Goal: Information Seeking & Learning: Learn about a topic

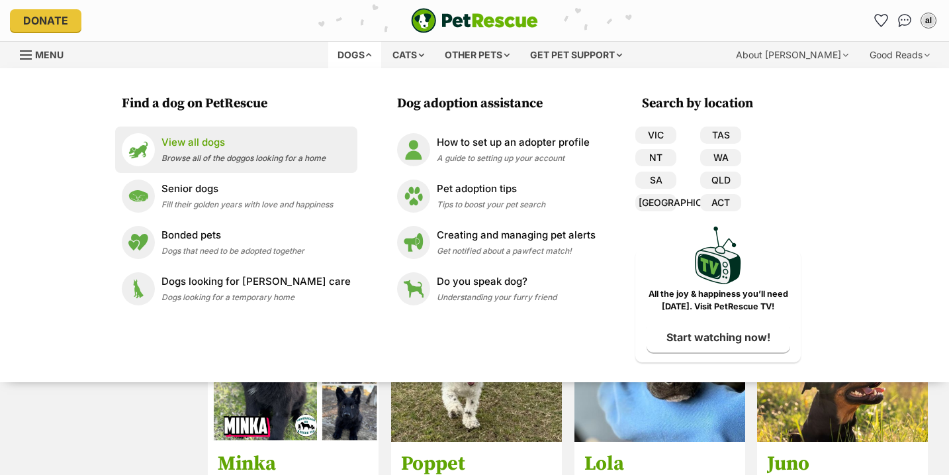
click at [274, 144] on p "View all dogs" at bounding box center [244, 142] width 164 height 15
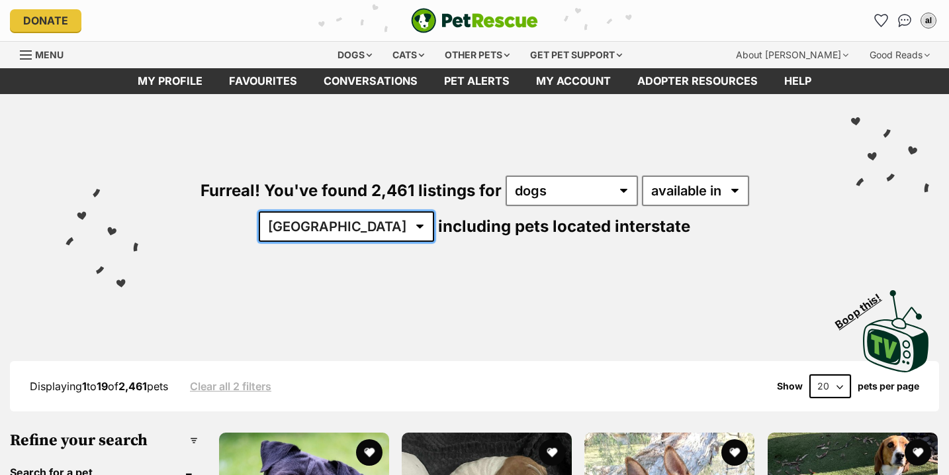
click at [434, 211] on select "Australia ACT NSW NT QLD SA TAS VIC WA" at bounding box center [346, 226] width 175 height 30
select select "VIC"
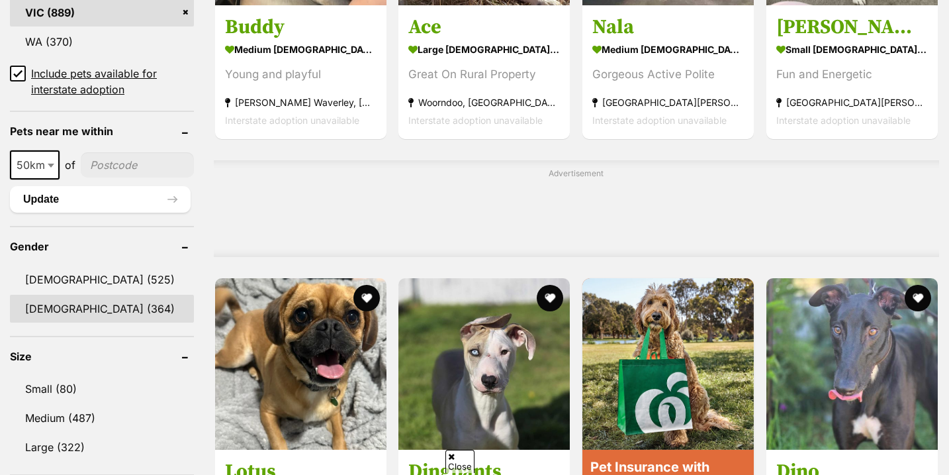
click at [82, 310] on link "[DEMOGRAPHIC_DATA] (364)" at bounding box center [102, 309] width 184 height 28
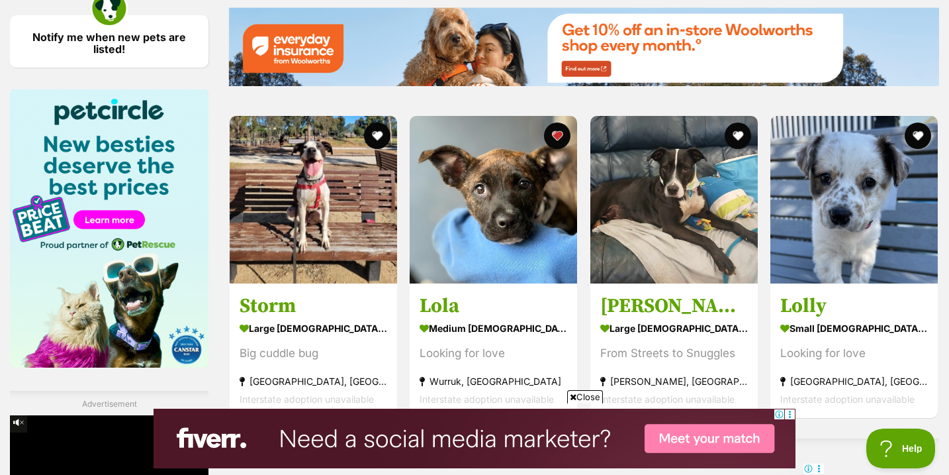
scroll to position [1946, 0]
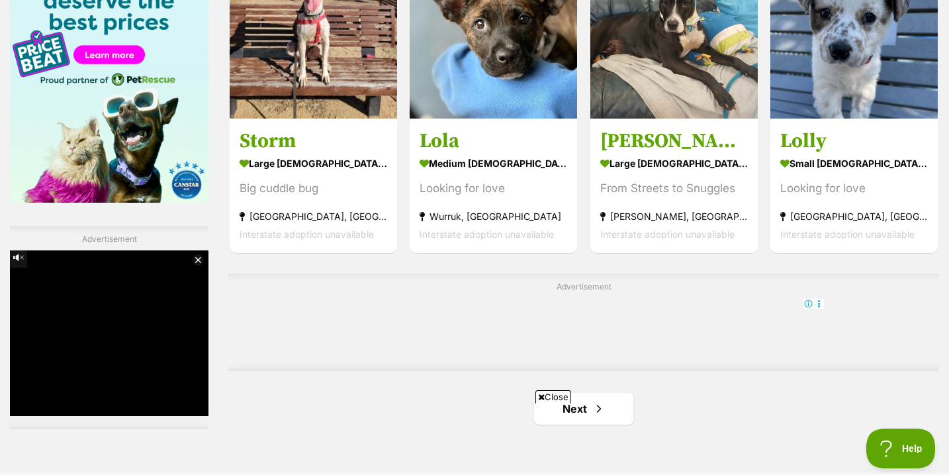
click at [573, 310] on html at bounding box center [584, 304] width 482 height 12
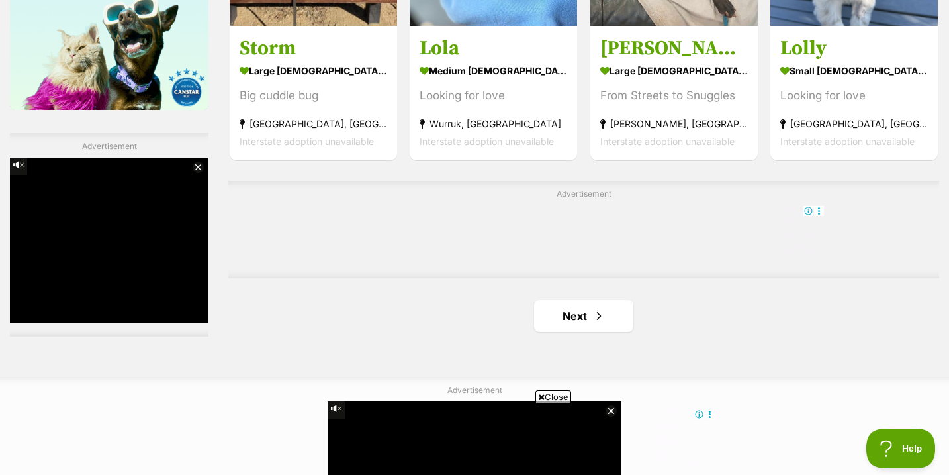
scroll to position [0, 0]
click at [551, 327] on link "Next" at bounding box center [583, 316] width 99 height 32
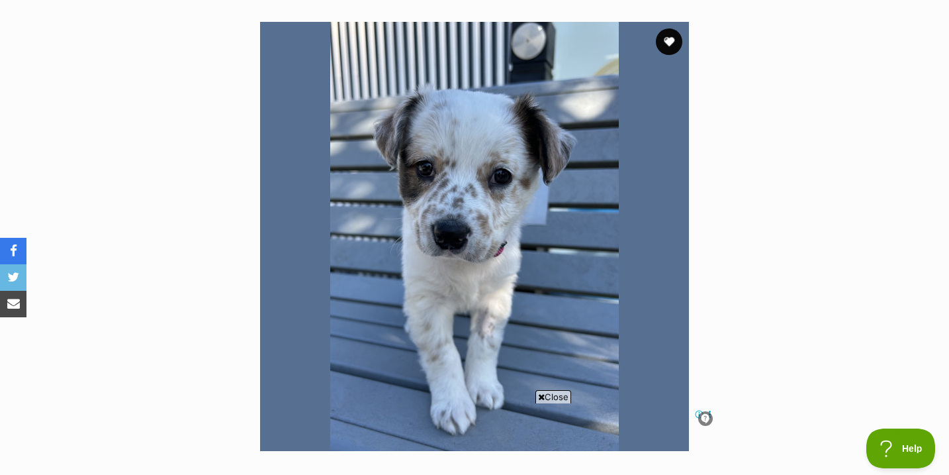
scroll to position [252, 0]
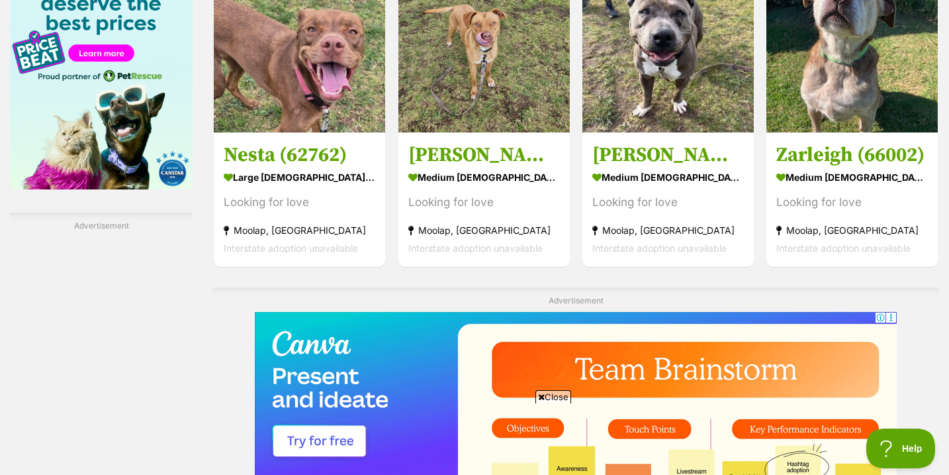
scroll to position [2381, 0]
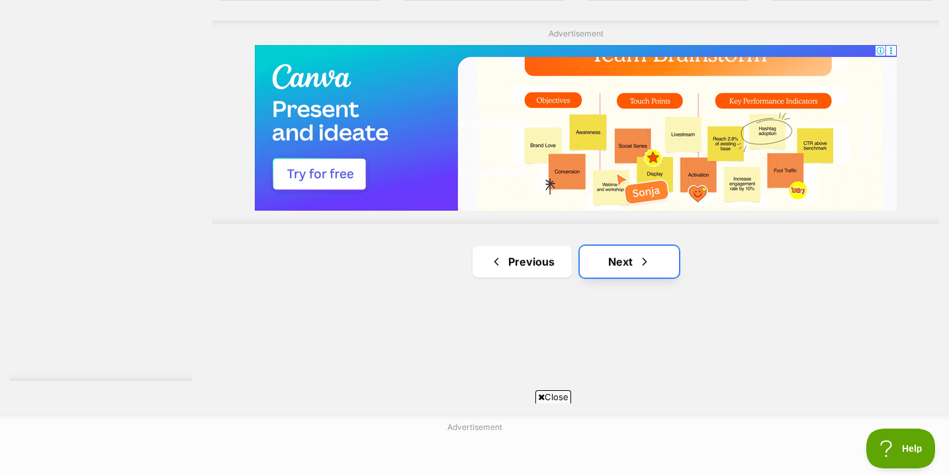
click at [594, 258] on link "Next" at bounding box center [629, 262] width 99 height 32
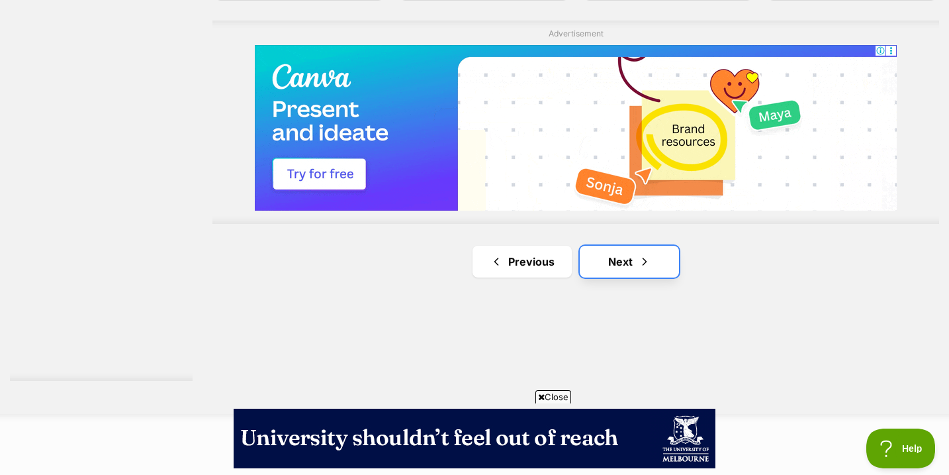
scroll to position [0, 0]
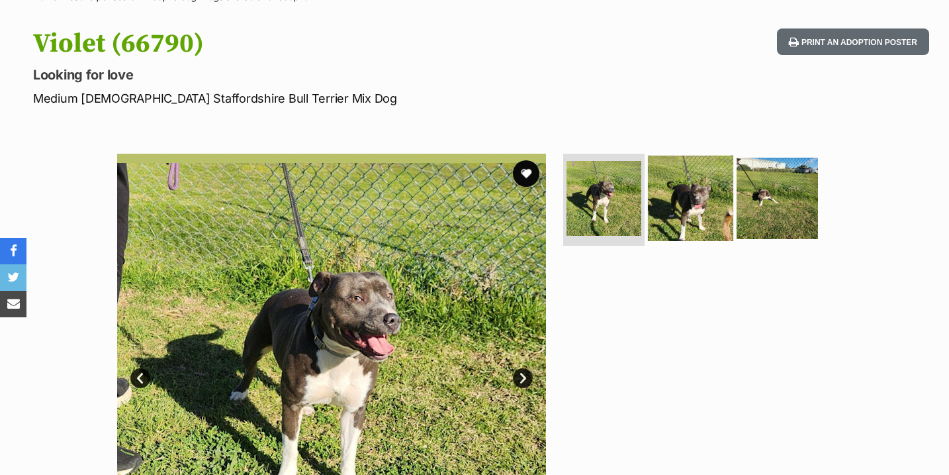
click at [740, 208] on img at bounding box center [777, 198] width 81 height 81
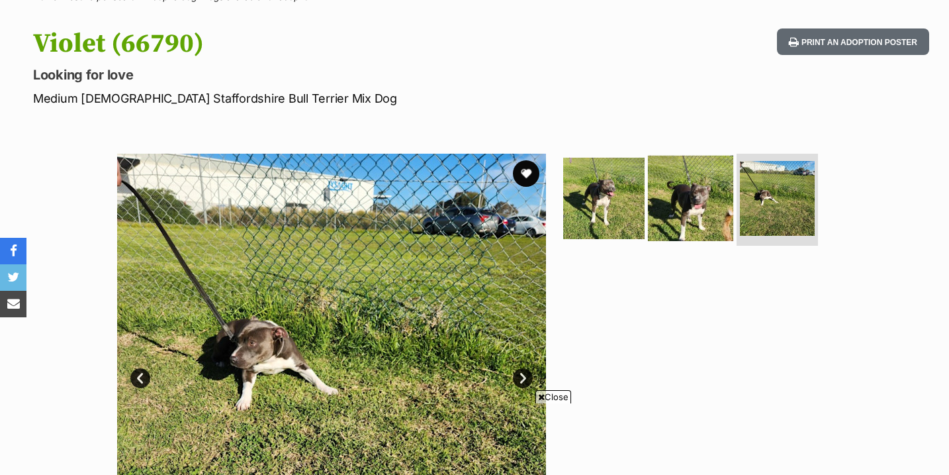
scroll to position [191, 0]
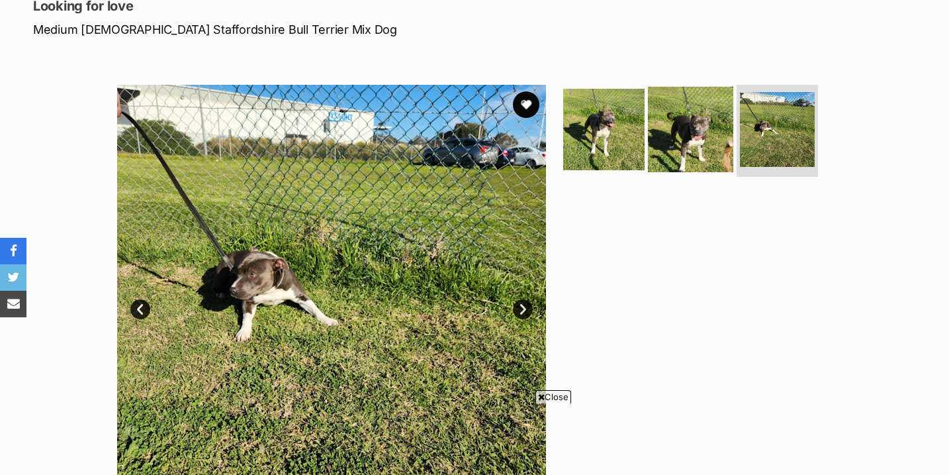
click at [687, 151] on img at bounding box center [690, 128] width 85 height 85
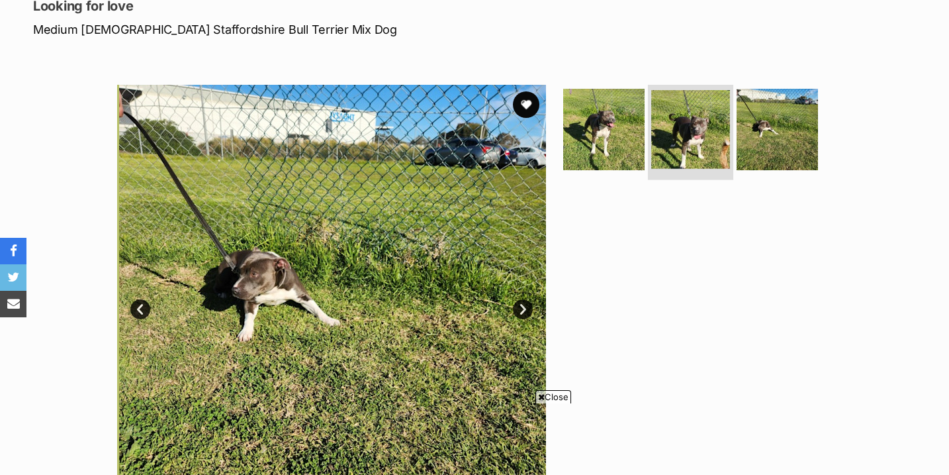
click at [675, 90] on img at bounding box center [690, 129] width 79 height 79
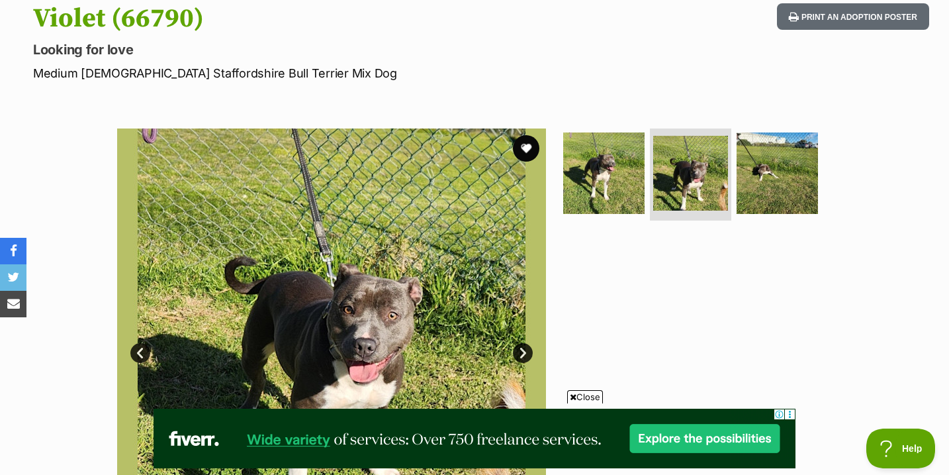
scroll to position [148, 0]
click at [559, 152] on section "Available 2 of 3 images 2 of 3 images 2 of 3 images Next Prev 1 2 3" at bounding box center [474, 332] width 755 height 449
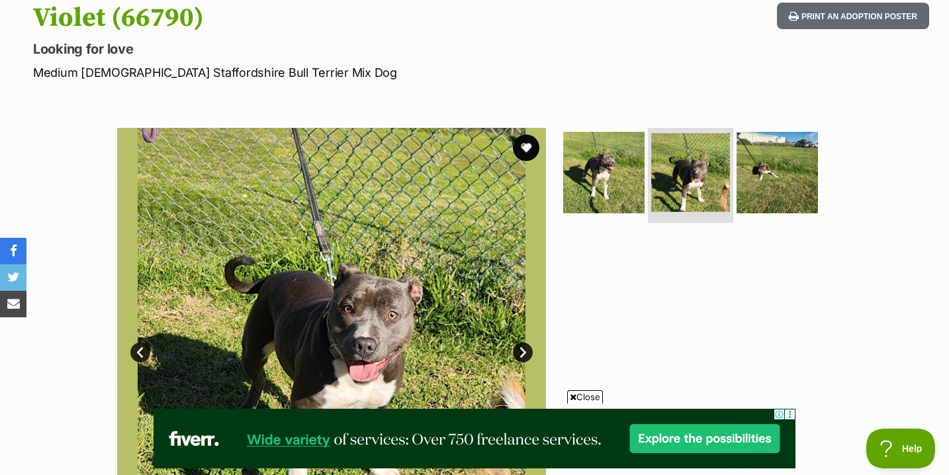
click at [649, 146] on li at bounding box center [690, 173] width 85 height 97
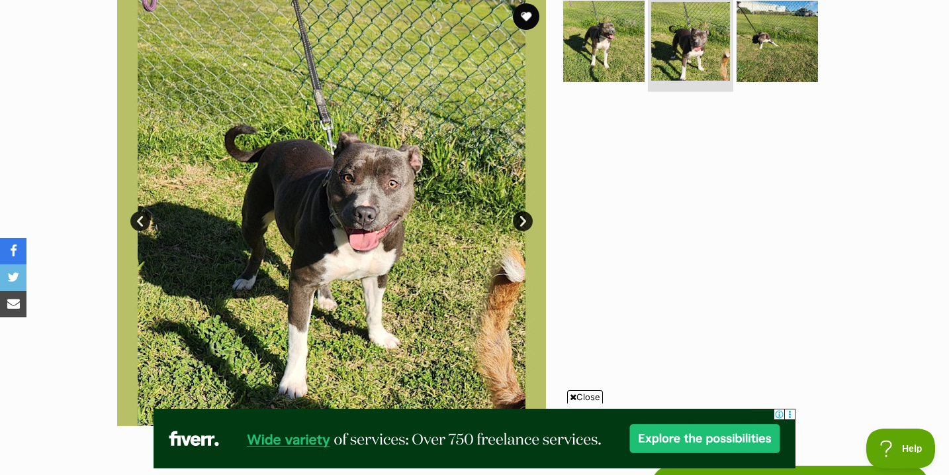
scroll to position [277, 0]
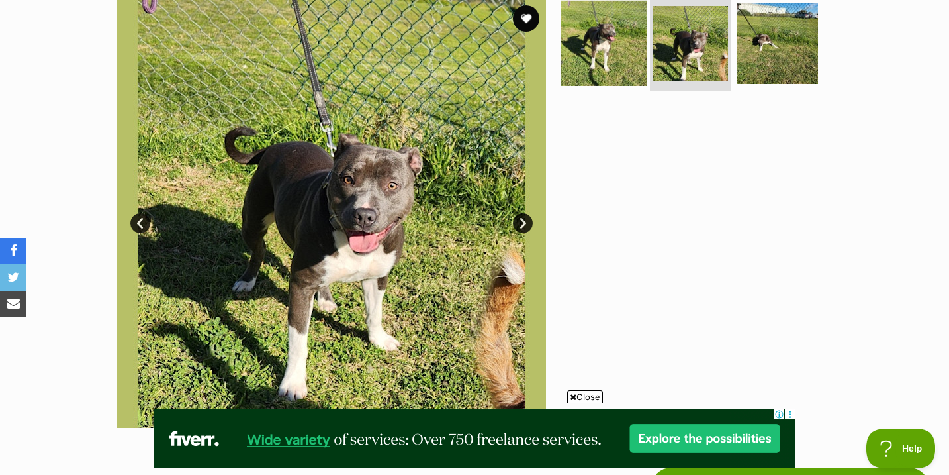
click at [612, 57] on img at bounding box center [603, 42] width 85 height 85
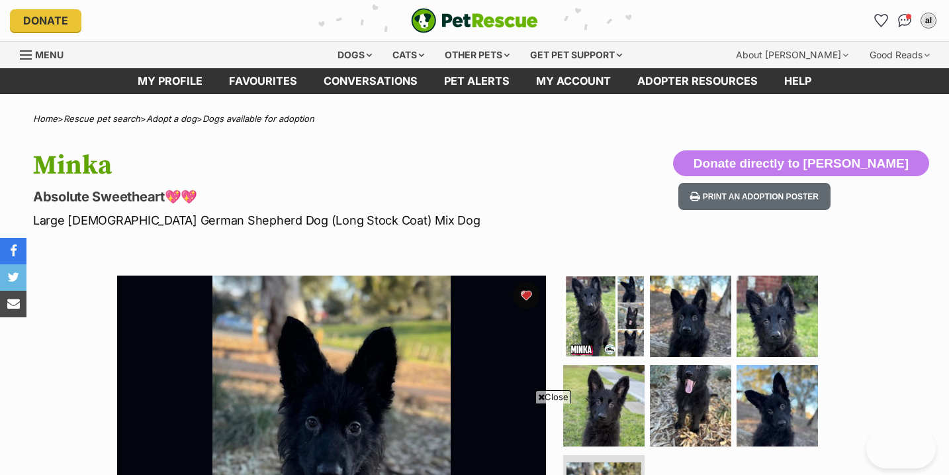
scroll to position [215, 0]
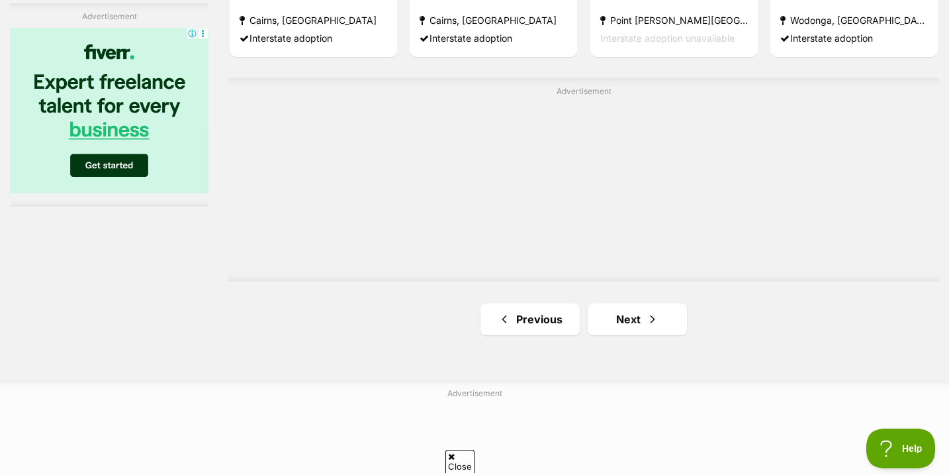
scroll to position [2451, 0]
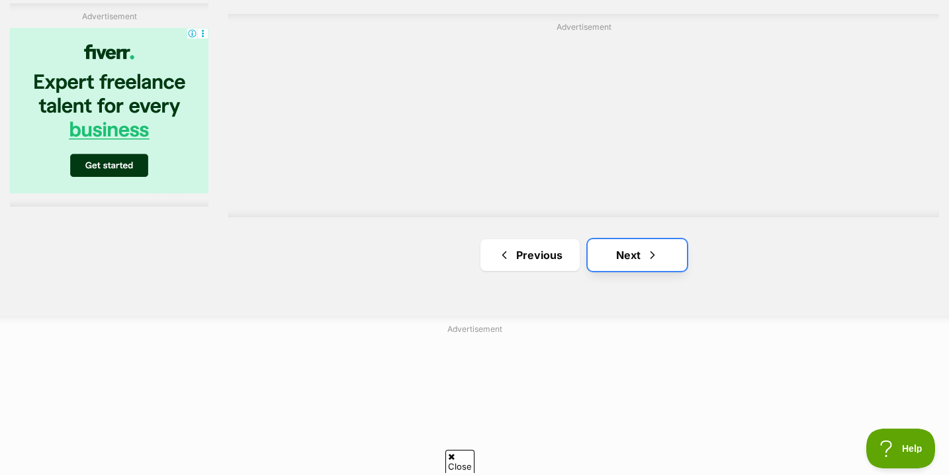
click at [642, 252] on link "Next" at bounding box center [637, 255] width 99 height 32
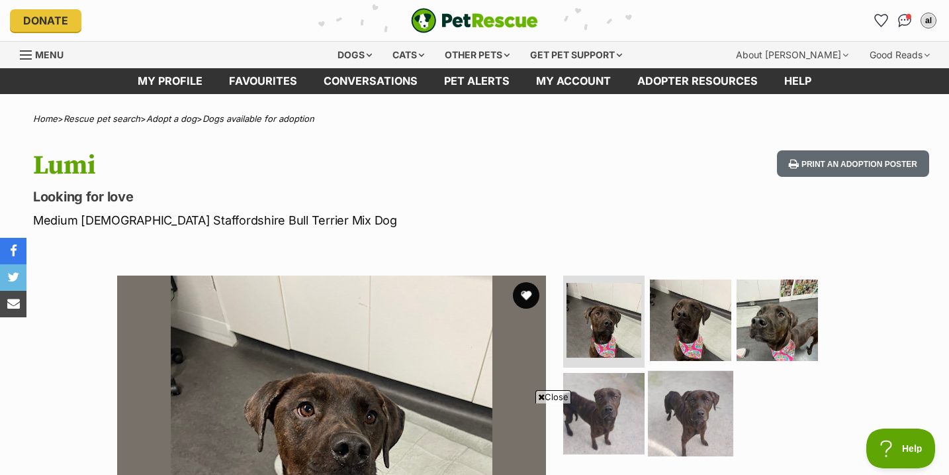
click at [678, 371] on img at bounding box center [690, 413] width 85 height 85
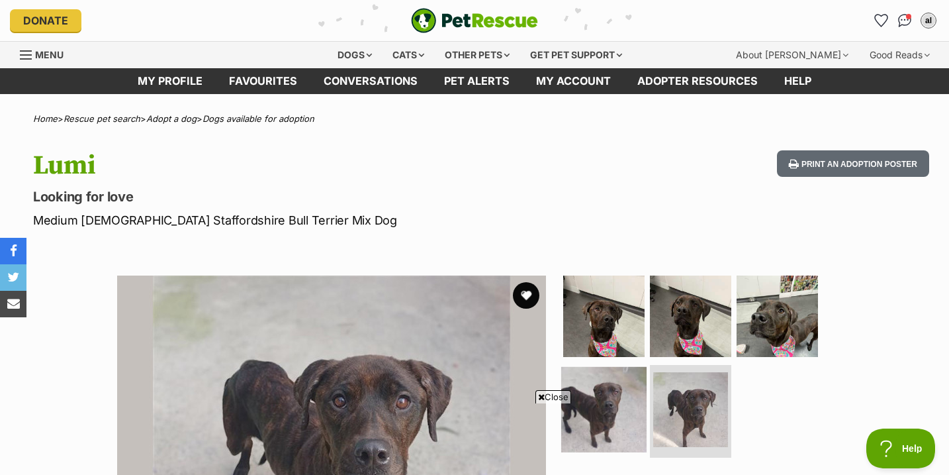
click at [628, 367] on img at bounding box center [603, 409] width 85 height 85
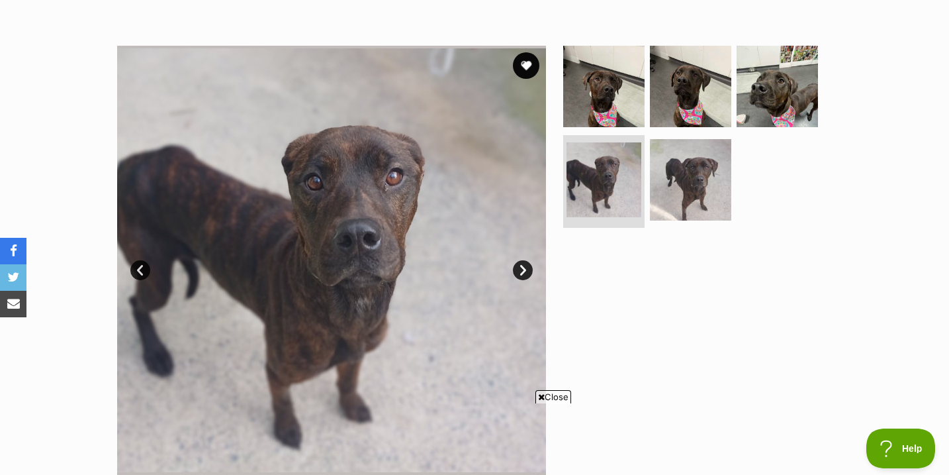
scroll to position [702, 0]
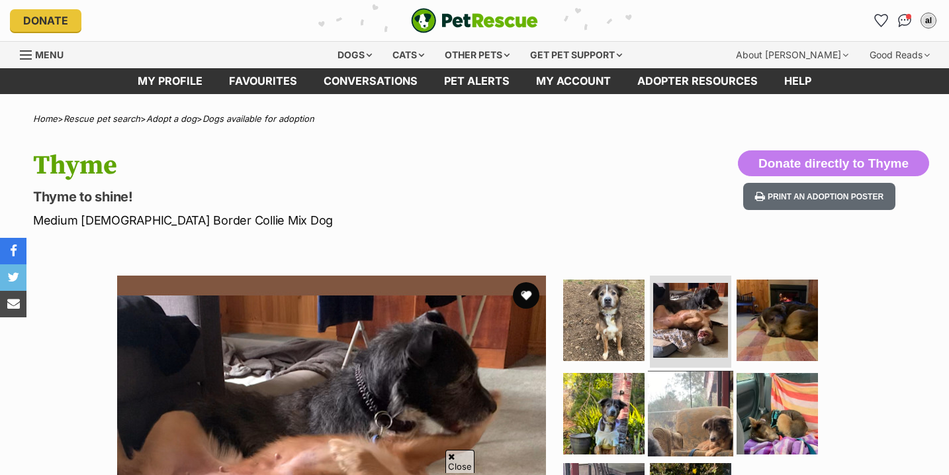
click at [697, 371] on img at bounding box center [690, 413] width 85 height 85
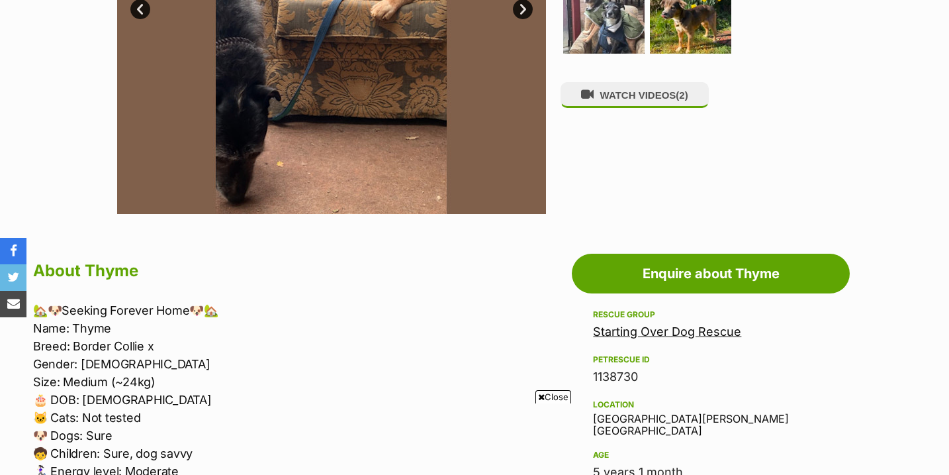
scroll to position [558, 0]
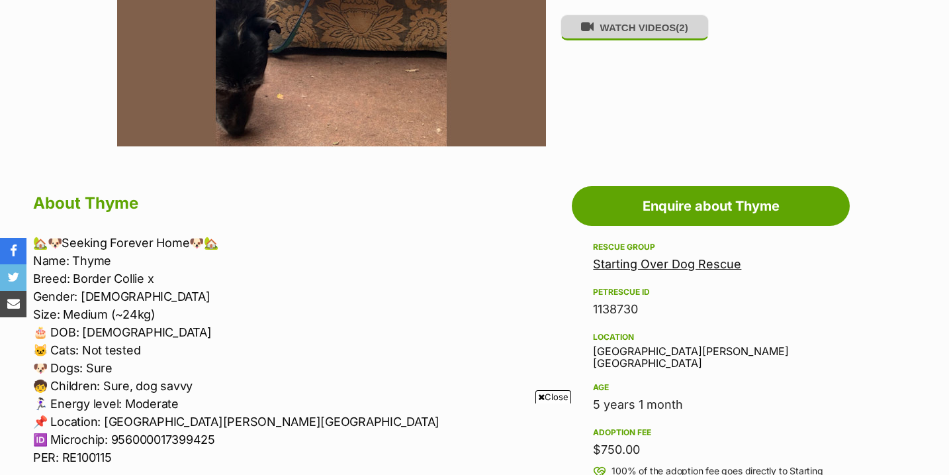
click at [653, 40] on button "WATCH VIDEOS (2)" at bounding box center [635, 28] width 148 height 26
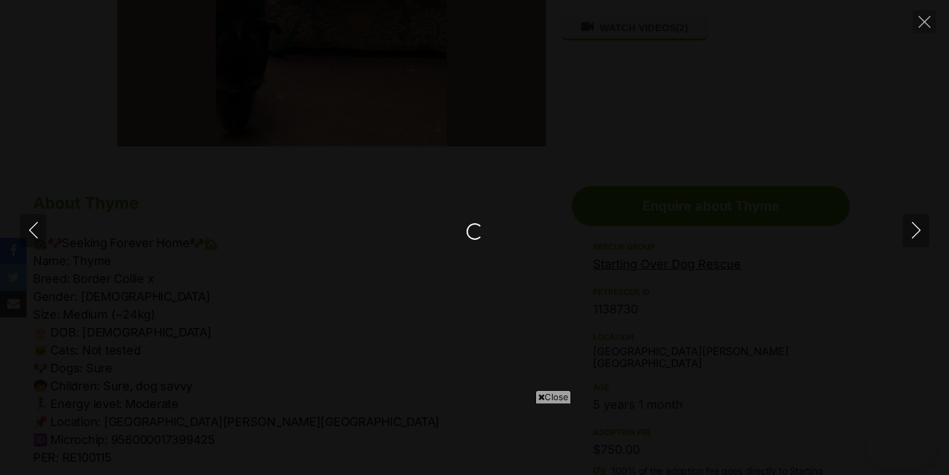
click at [873, 91] on div "Pause Play % buffered 00:00 00:00 Unmute Mute Disable captions Enable captions …" at bounding box center [474, 237] width 949 height 475
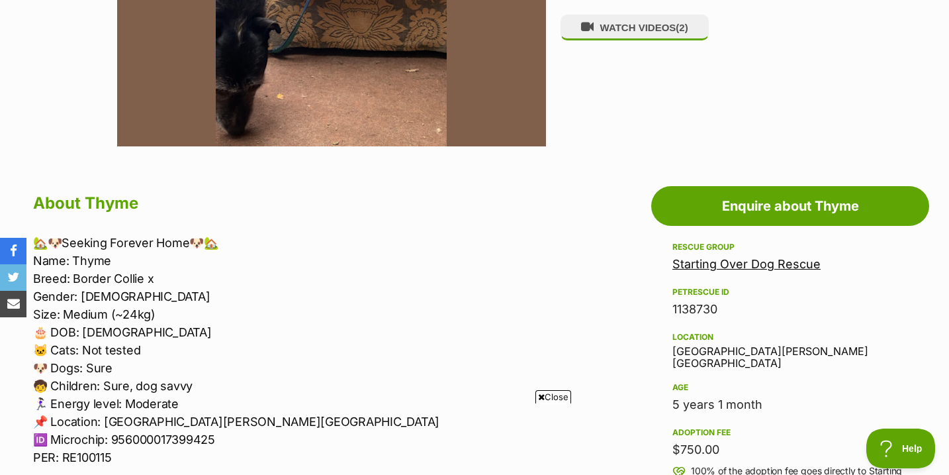
scroll to position [0, 0]
click at [610, 40] on button "WATCH VIDEOS (2)" at bounding box center [635, 28] width 148 height 26
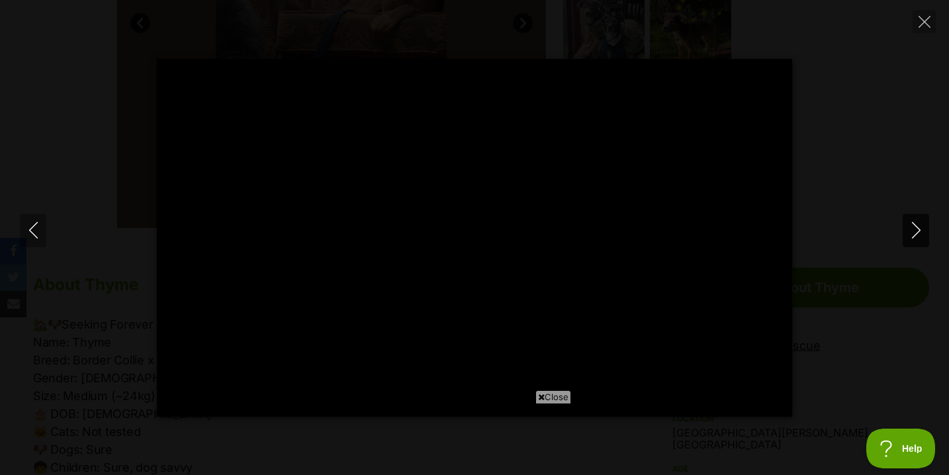
type input "100"
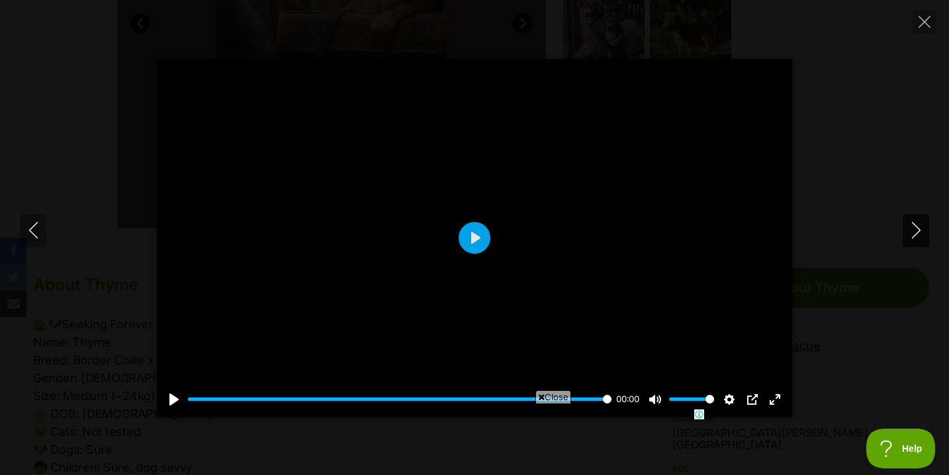
click at [917, 237] on icon "Next" at bounding box center [916, 230] width 17 height 17
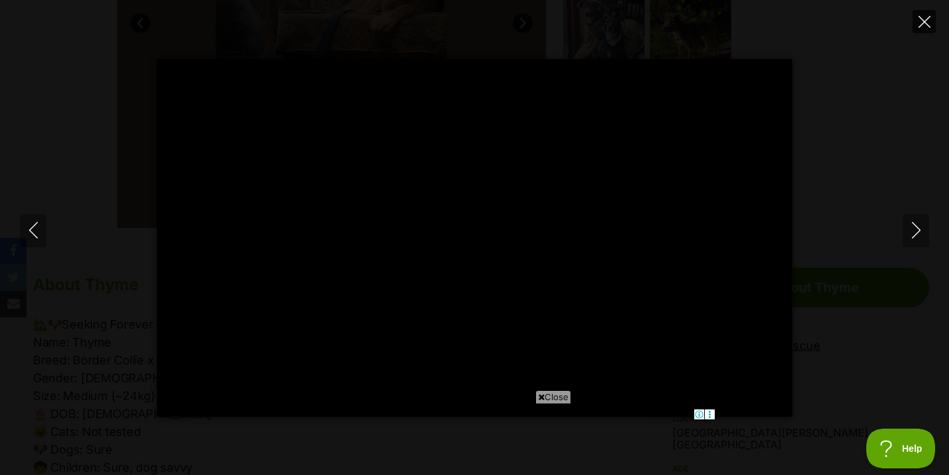
click at [919, 26] on icon "Close" at bounding box center [925, 22] width 12 height 12
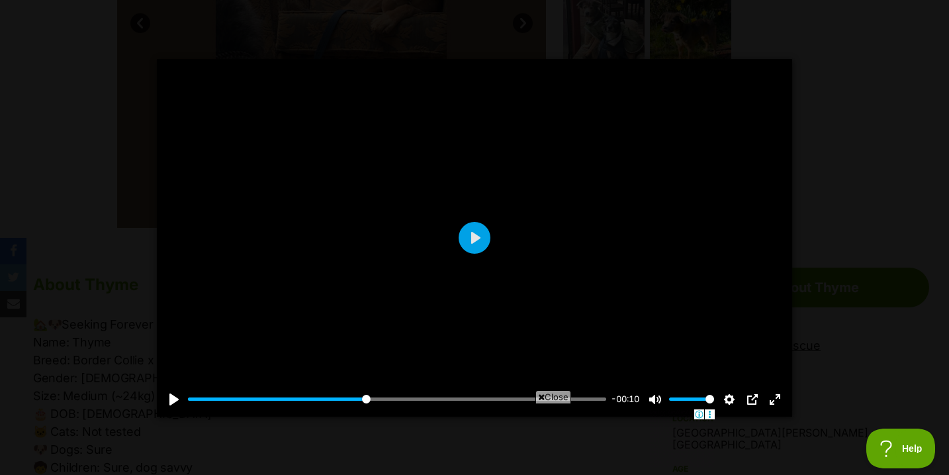
type input "43"
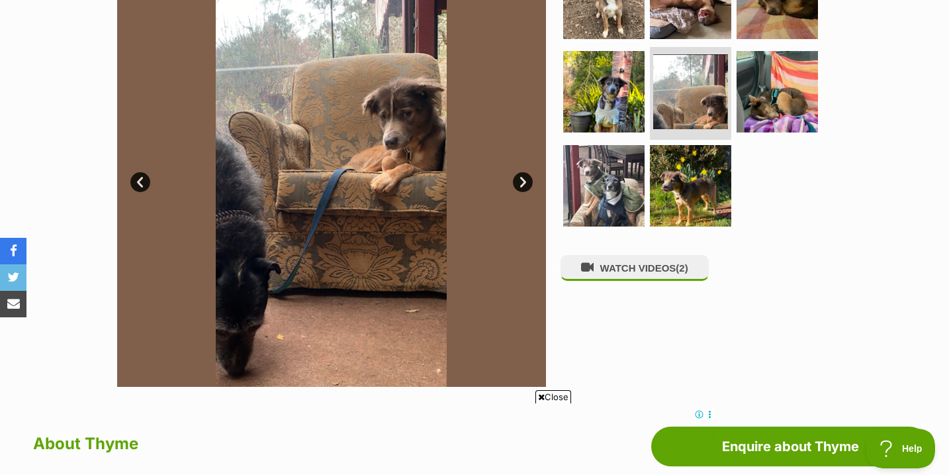
scroll to position [305, 0]
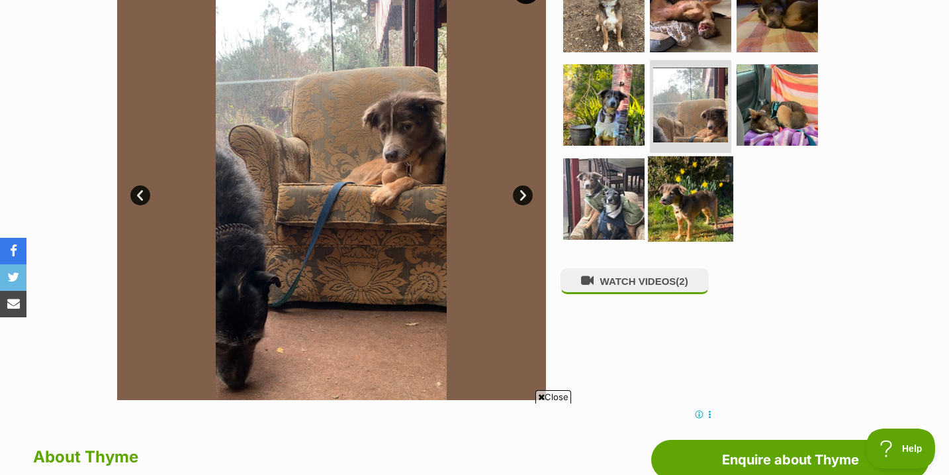
click at [686, 179] on img at bounding box center [690, 198] width 85 height 85
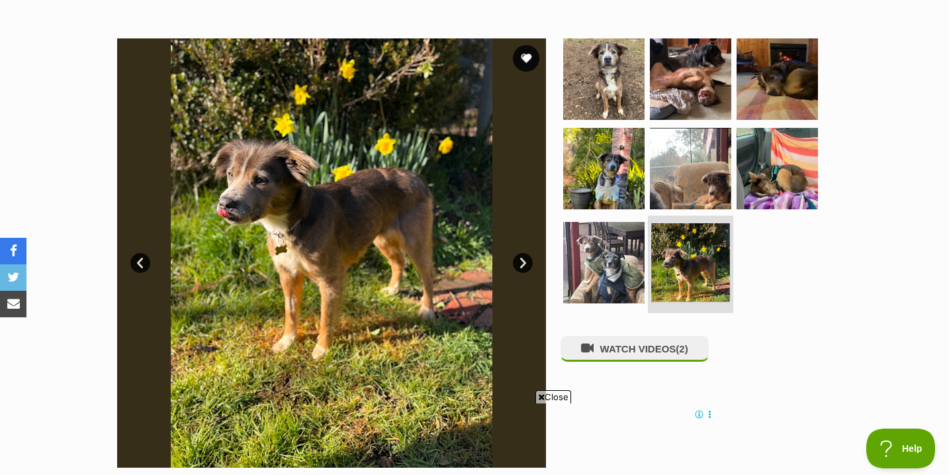
scroll to position [0, 0]
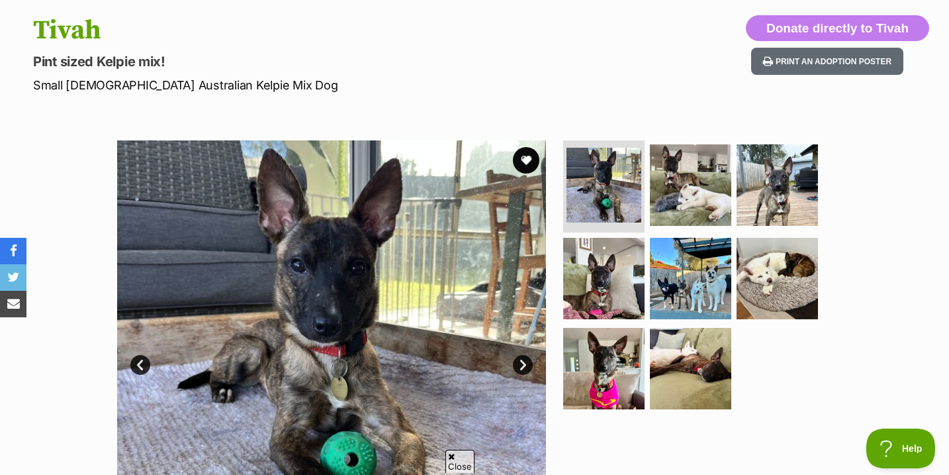
scroll to position [136, 0]
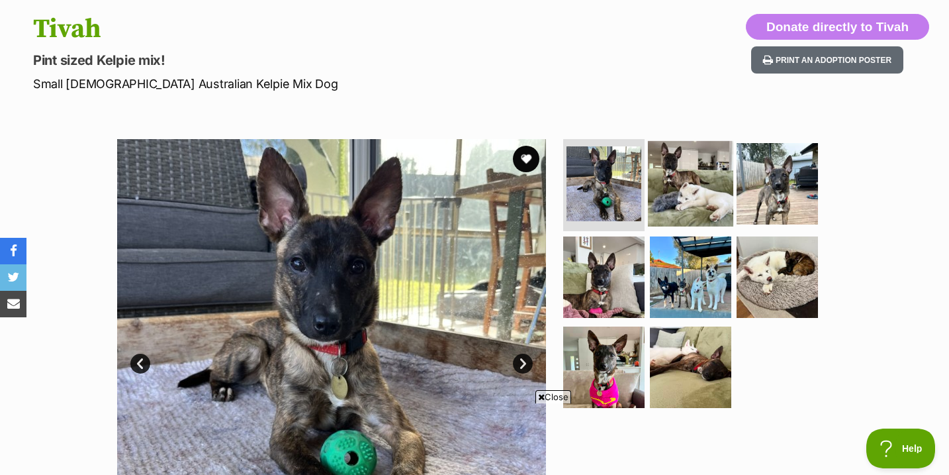
click at [679, 184] on img at bounding box center [690, 182] width 85 height 85
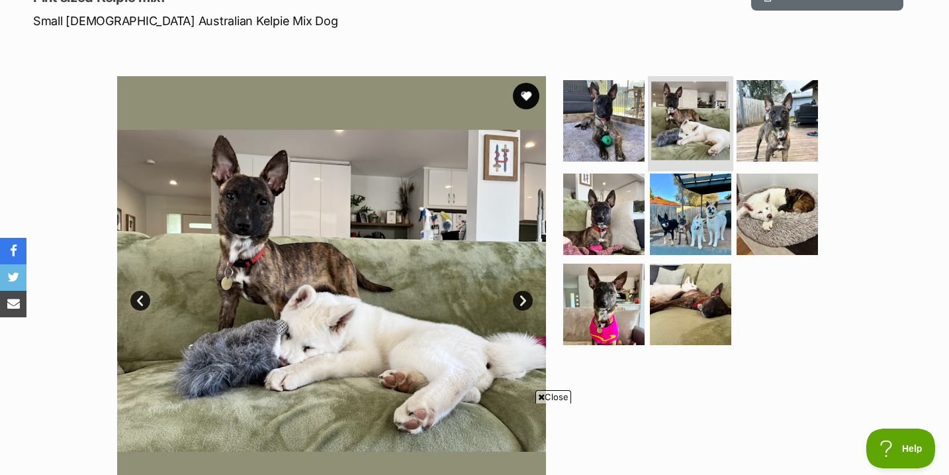
scroll to position [201, 0]
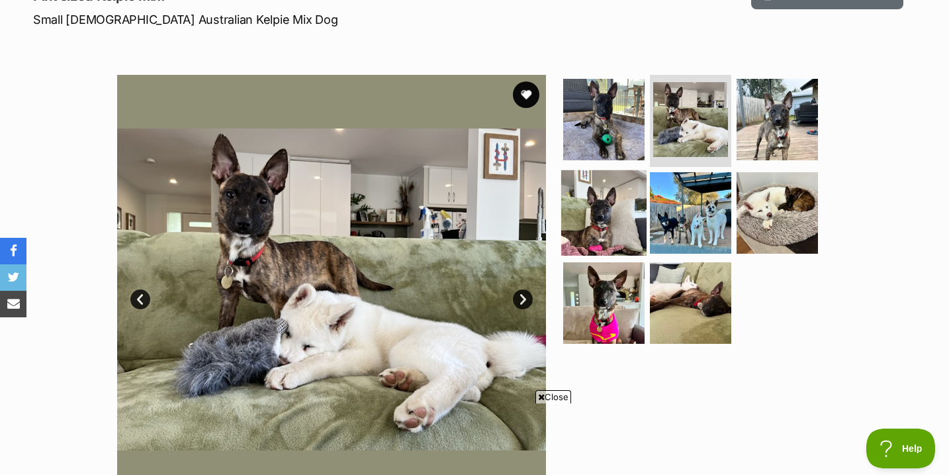
click at [612, 217] on img at bounding box center [603, 212] width 85 height 85
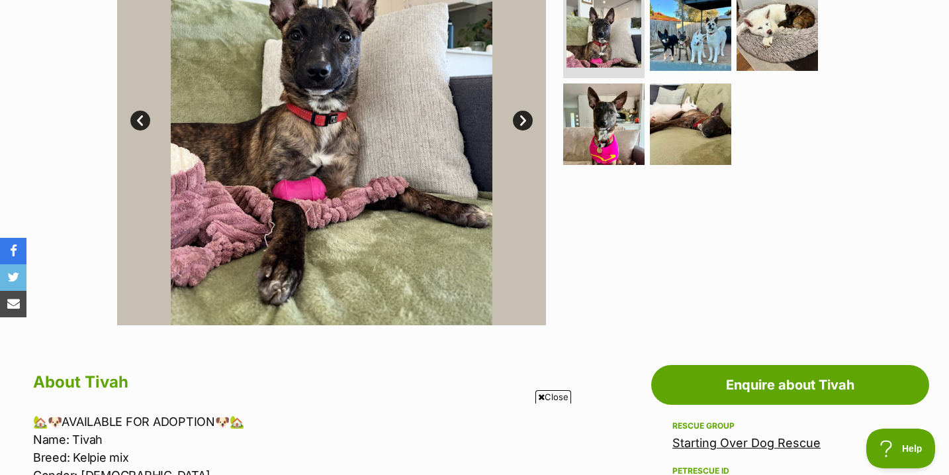
scroll to position [55, 0]
